Goal: Transaction & Acquisition: Purchase product/service

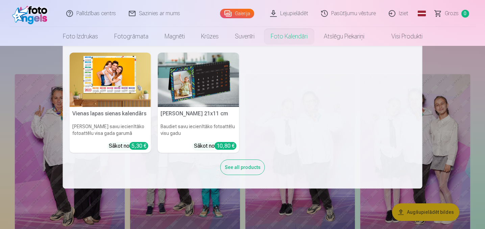
click at [45, 131] on nav "Vienas lapas sienas kalendārs Parādiet savu iecienītāko fotoattēlu visa gada ga…" at bounding box center [242, 117] width 485 height 143
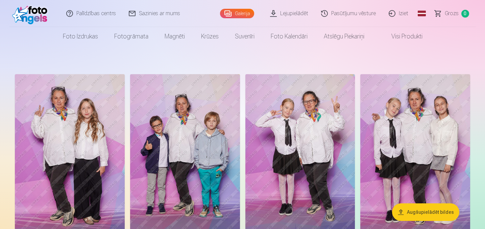
click at [66, 124] on img at bounding box center [70, 156] width 110 height 164
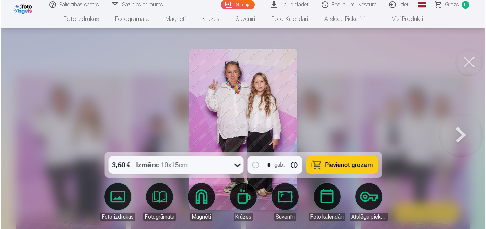
scroll to position [68, 0]
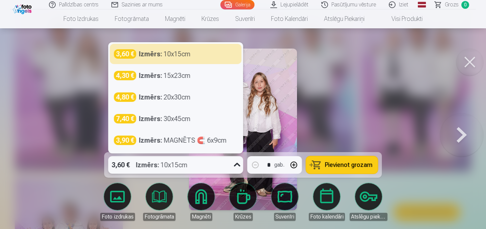
click at [235, 167] on icon at bounding box center [237, 165] width 11 height 11
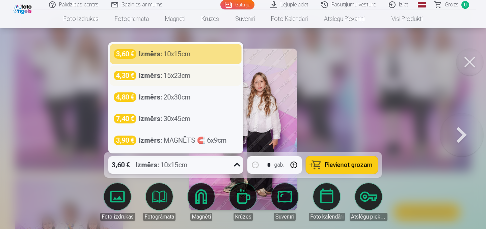
click at [190, 78] on div "Izmērs : 15x23cm" at bounding box center [165, 75] width 52 height 9
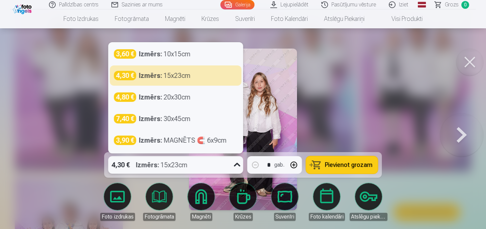
click at [223, 168] on div "4,30 € Izmērs : 15x23cm" at bounding box center [169, 165] width 122 height 18
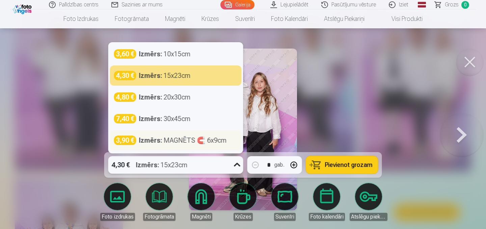
click at [199, 143] on div "Izmērs : MAGNĒTS 🧲 6x9cm" at bounding box center [183, 140] width 88 height 9
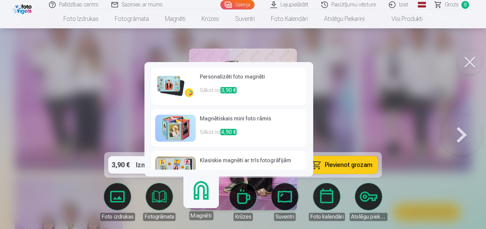
click at [208, 195] on link "Magnēti" at bounding box center [201, 200] width 42 height 42
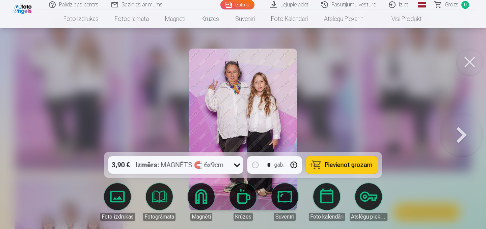
click at [363, 199] on link "Atslēgu piekariņi" at bounding box center [369, 202] width 38 height 38
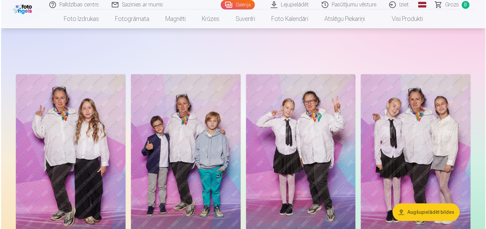
scroll to position [34, 0]
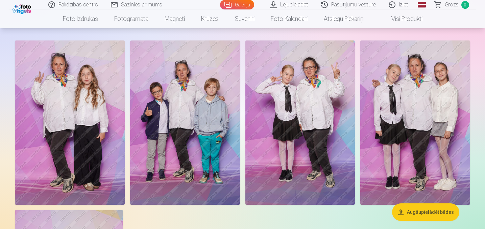
click at [286, 115] on img at bounding box center [300, 123] width 110 height 164
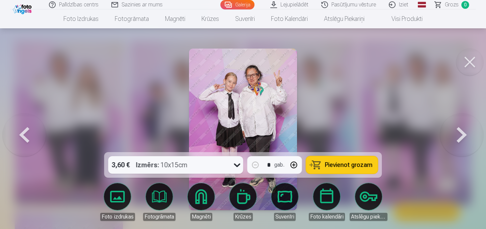
click at [207, 196] on body "Palīdzības centrs Sazinies ar mums Galerija Lejupielādēt Pasūtījumu vēsture Izi…" at bounding box center [243, 80] width 486 height 229
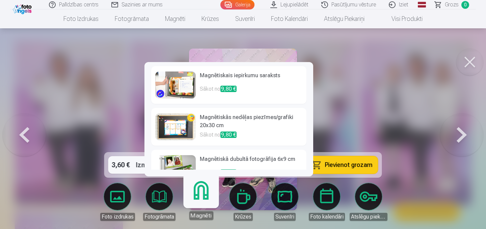
scroll to position [188, 0]
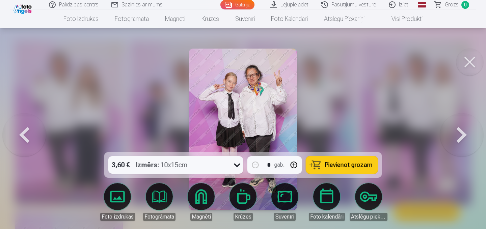
drag, startPoint x: 207, startPoint y: 197, endPoint x: 234, endPoint y: 194, distance: 27.5
click at [234, 194] on body "Palīdzības centrs Sazinies ar mums Galerija Lejupielādēt Pasūtījumu vēsture Izi…" at bounding box center [243, 80] width 486 height 229
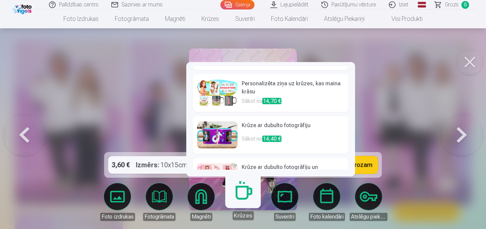
scroll to position [101, 0]
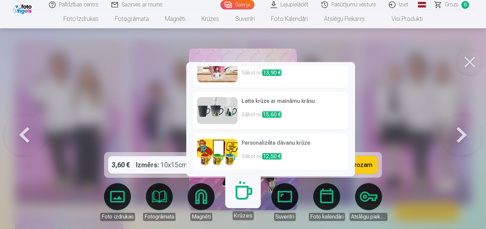
click at [226, 115] on img at bounding box center [217, 110] width 41 height 27
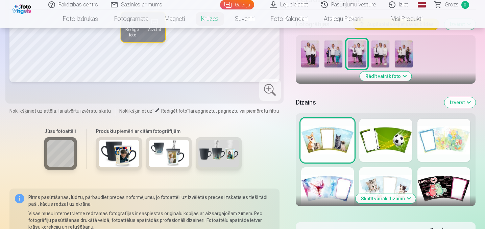
scroll to position [203, 0]
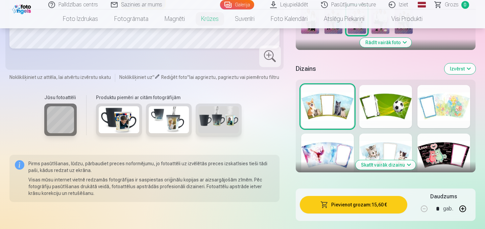
click at [161, 106] on img at bounding box center [169, 119] width 41 height 27
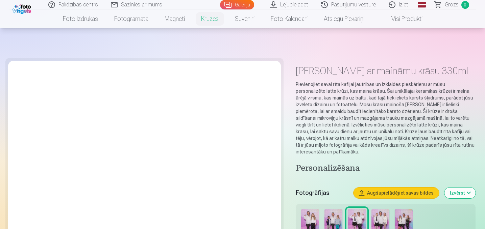
scroll to position [169, 0]
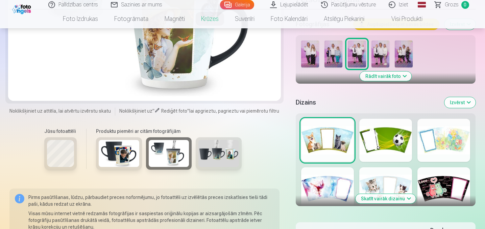
click at [128, 150] on img at bounding box center [119, 153] width 41 height 27
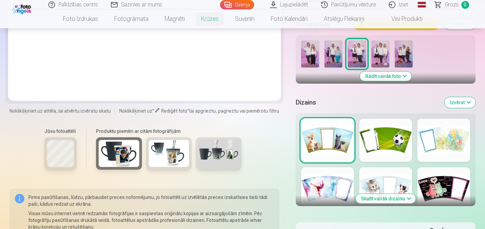
scroll to position [34, 0]
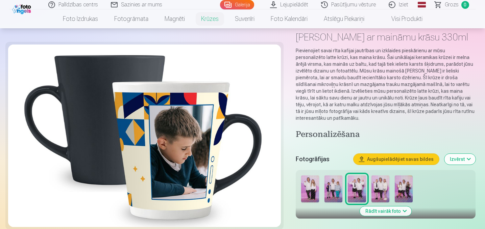
click at [332, 188] on img at bounding box center [333, 189] width 18 height 27
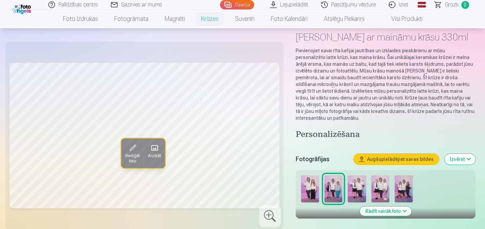
click at [242, 6] on link "Galerija" at bounding box center [237, 4] width 34 height 9
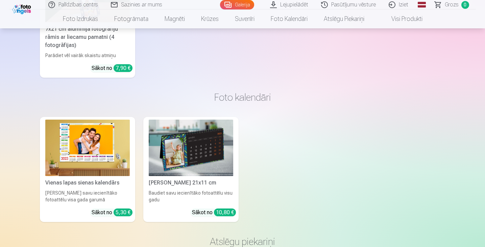
scroll to position [1891, 0]
